Goal: Task Accomplishment & Management: Manage account settings

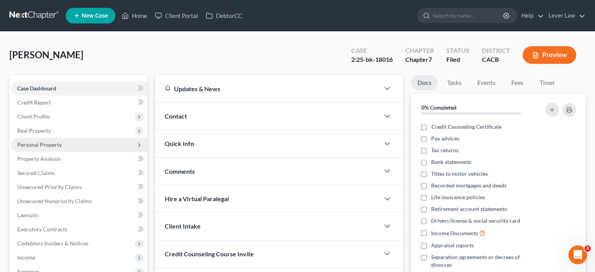
click at [61, 142] on span "Personal Property" at bounding box center [39, 144] width 45 height 7
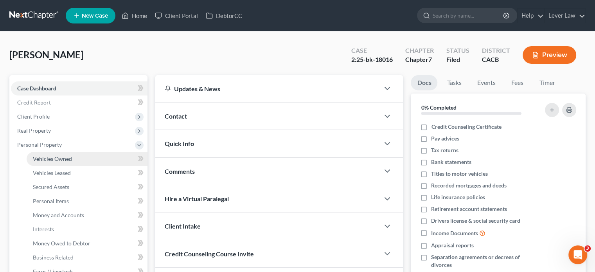
click at [59, 152] on link "Vehicles Owned" at bounding box center [87, 159] width 121 height 14
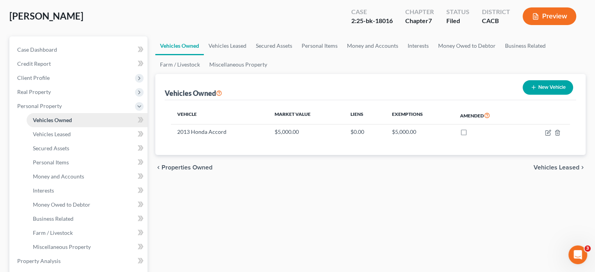
scroll to position [39, 0]
click at [328, 49] on link "Personal Items" at bounding box center [319, 45] width 45 height 19
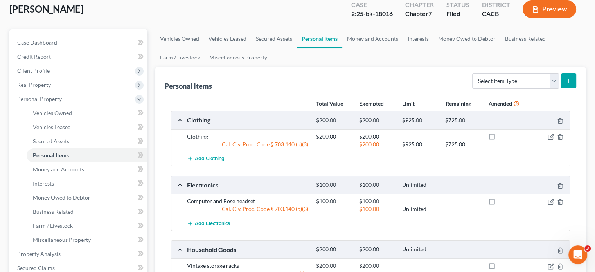
scroll to position [39, 0]
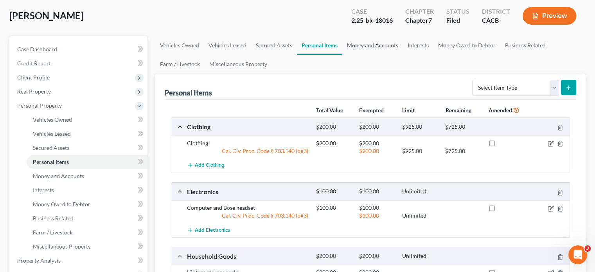
click at [377, 46] on link "Money and Accounts" at bounding box center [373, 45] width 61 height 19
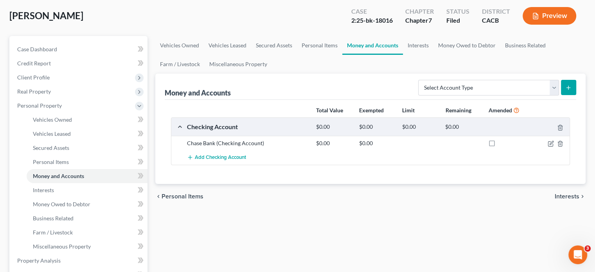
click at [424, 34] on div "[PERSON_NAME] Upgraded Case 2:25-bk-18016 Chapter Chapter 7 Status Filed Distri…" at bounding box center [297, 19] width 577 height 34
click at [422, 48] on link "Interests" at bounding box center [418, 45] width 31 height 19
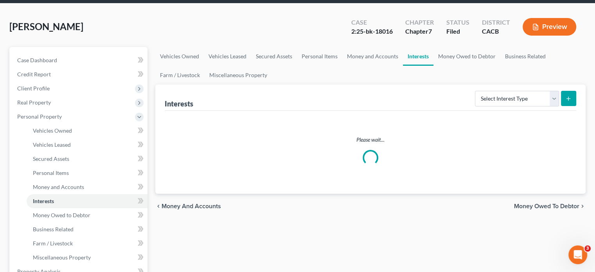
scroll to position [39, 0]
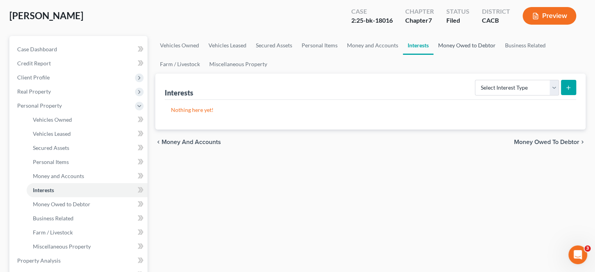
click at [448, 40] on link "Money Owed to Debtor" at bounding box center [467, 45] width 67 height 19
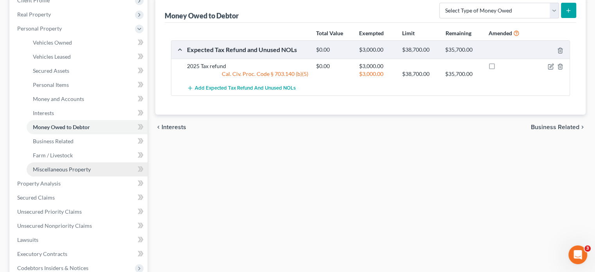
scroll to position [117, 0]
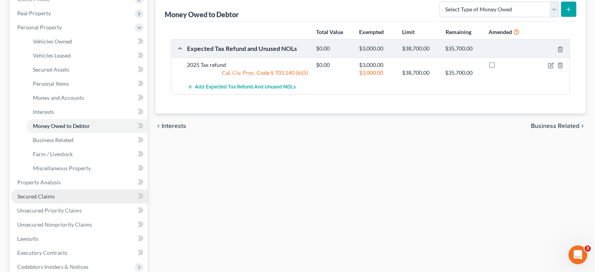
click at [34, 198] on span "Secured Claims" at bounding box center [36, 196] width 38 height 7
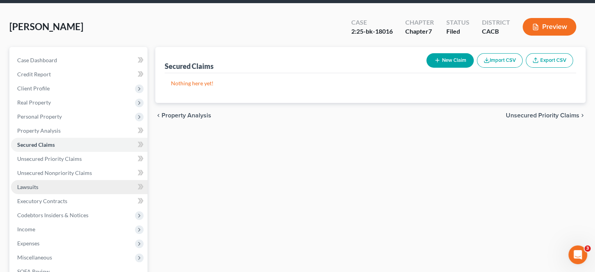
scroll to position [39, 0]
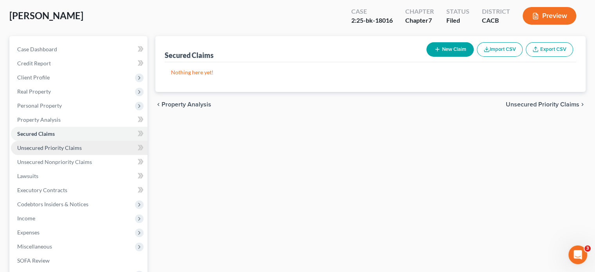
click at [58, 151] on link "Unsecured Priority Claims" at bounding box center [79, 148] width 137 height 14
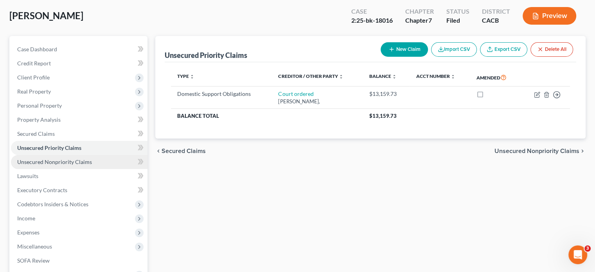
click at [58, 161] on span "Unsecured Nonpriority Claims" at bounding box center [54, 162] width 75 height 7
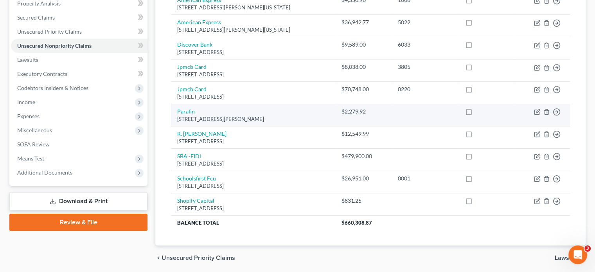
scroll to position [157, 0]
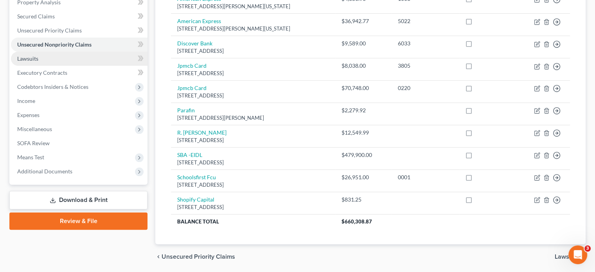
click at [70, 61] on link "Lawsuits" at bounding box center [79, 59] width 137 height 14
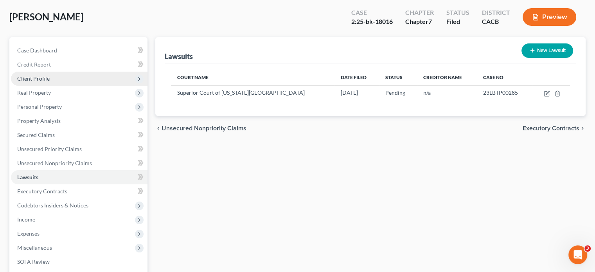
scroll to position [39, 0]
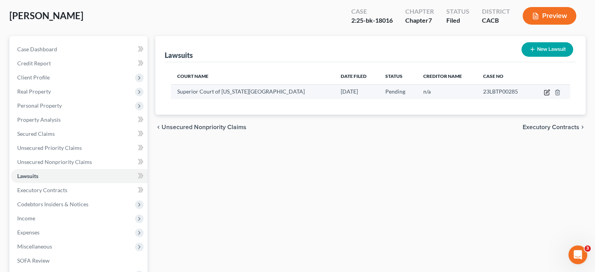
click at [547, 92] on icon "button" at bounding box center [548, 92] width 4 height 4
select select "0"
select select "4"
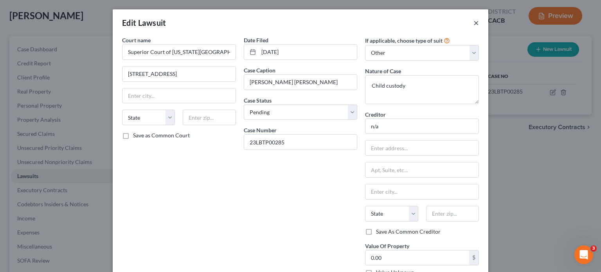
click at [474, 25] on button "×" at bounding box center [476, 22] width 5 height 9
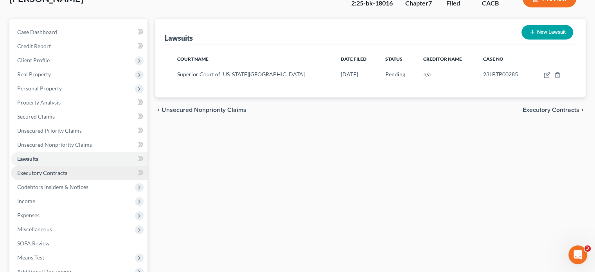
scroll to position [78, 0]
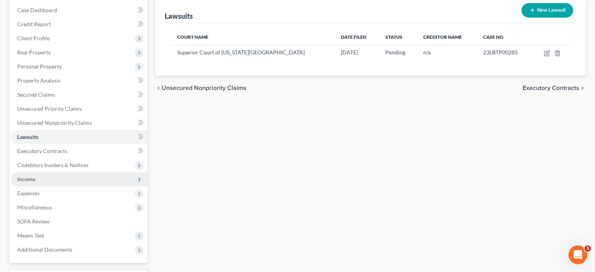
click at [33, 184] on span "Income" at bounding box center [79, 179] width 137 height 14
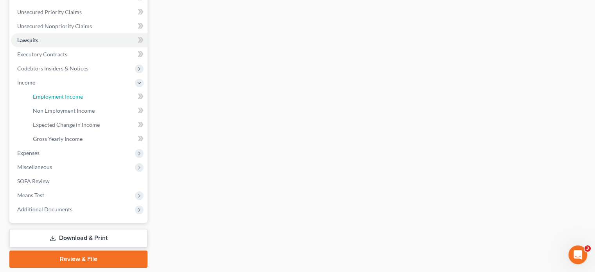
scroll to position [200, 0]
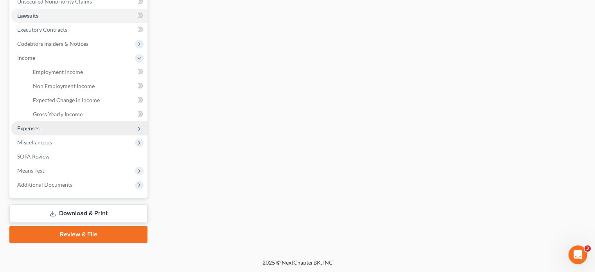
click at [52, 134] on span "Expenses" at bounding box center [79, 128] width 137 height 14
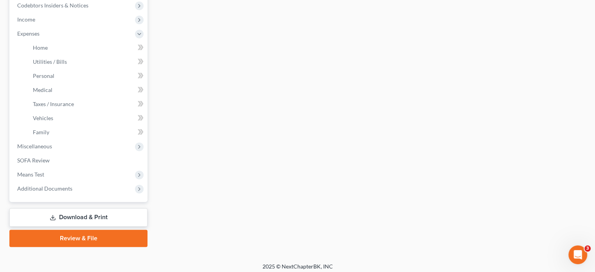
scroll to position [239, 0]
